Goal: Information Seeking & Learning: Learn about a topic

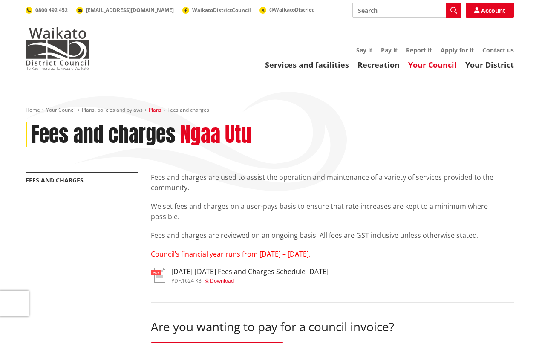
click at [157, 109] on link "Plans" at bounding box center [155, 109] width 13 height 7
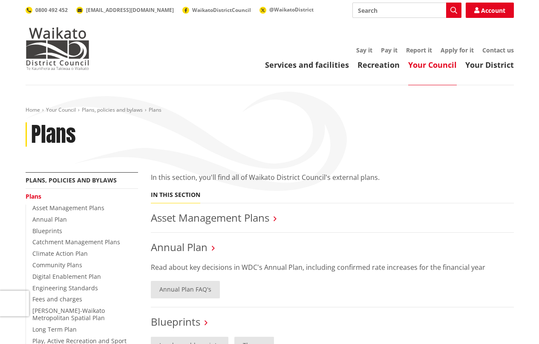
click at [449, 66] on link "Your Council" at bounding box center [432, 65] width 49 height 10
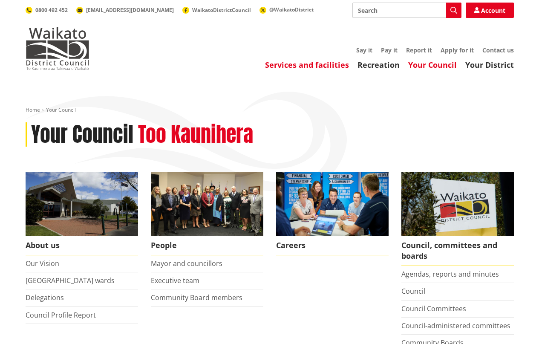
click at [288, 65] on link "Services and facilities" at bounding box center [307, 65] width 84 height 10
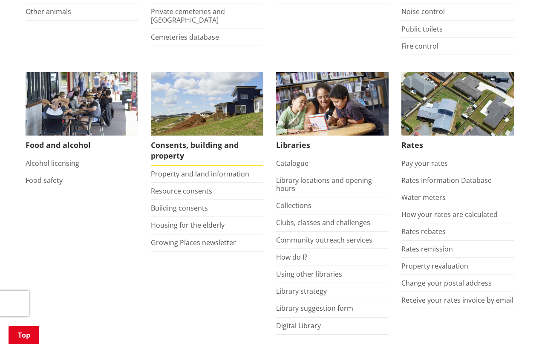
scroll to position [295, 0]
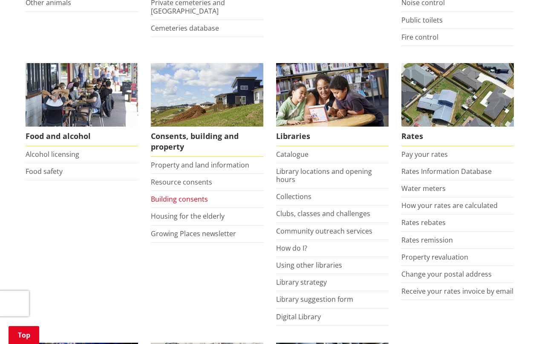
click at [183, 198] on link "Building consents" at bounding box center [179, 198] width 57 height 9
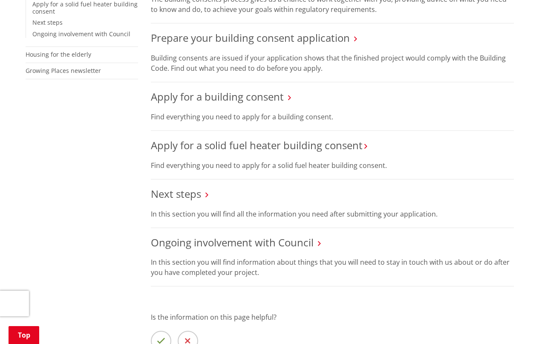
scroll to position [183, 0]
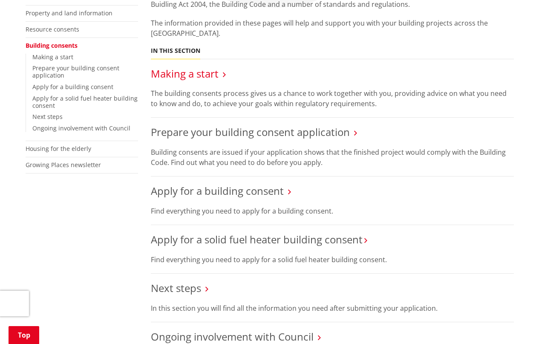
click at [198, 71] on link "Making a start" at bounding box center [185, 73] width 68 height 14
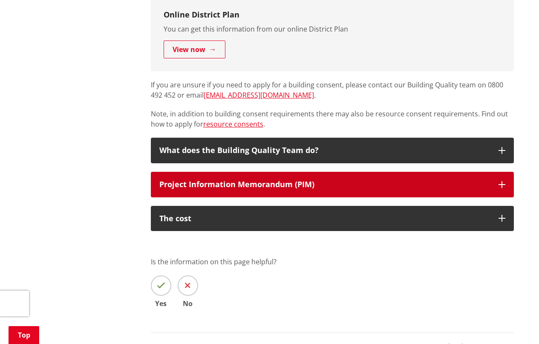
scroll to position [577, 0]
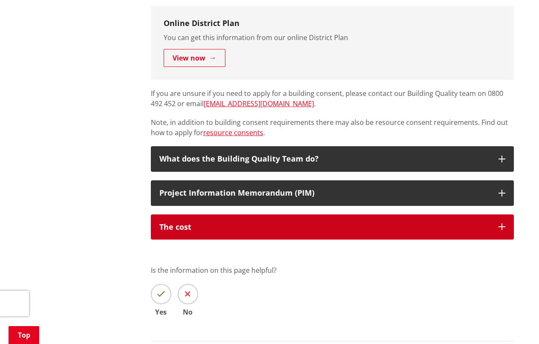
click at [340, 225] on div "The cost" at bounding box center [324, 227] width 331 height 9
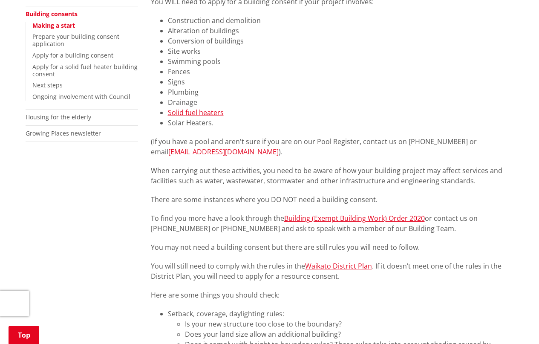
scroll to position [0, 0]
